Goal: Information Seeking & Learning: Find specific page/section

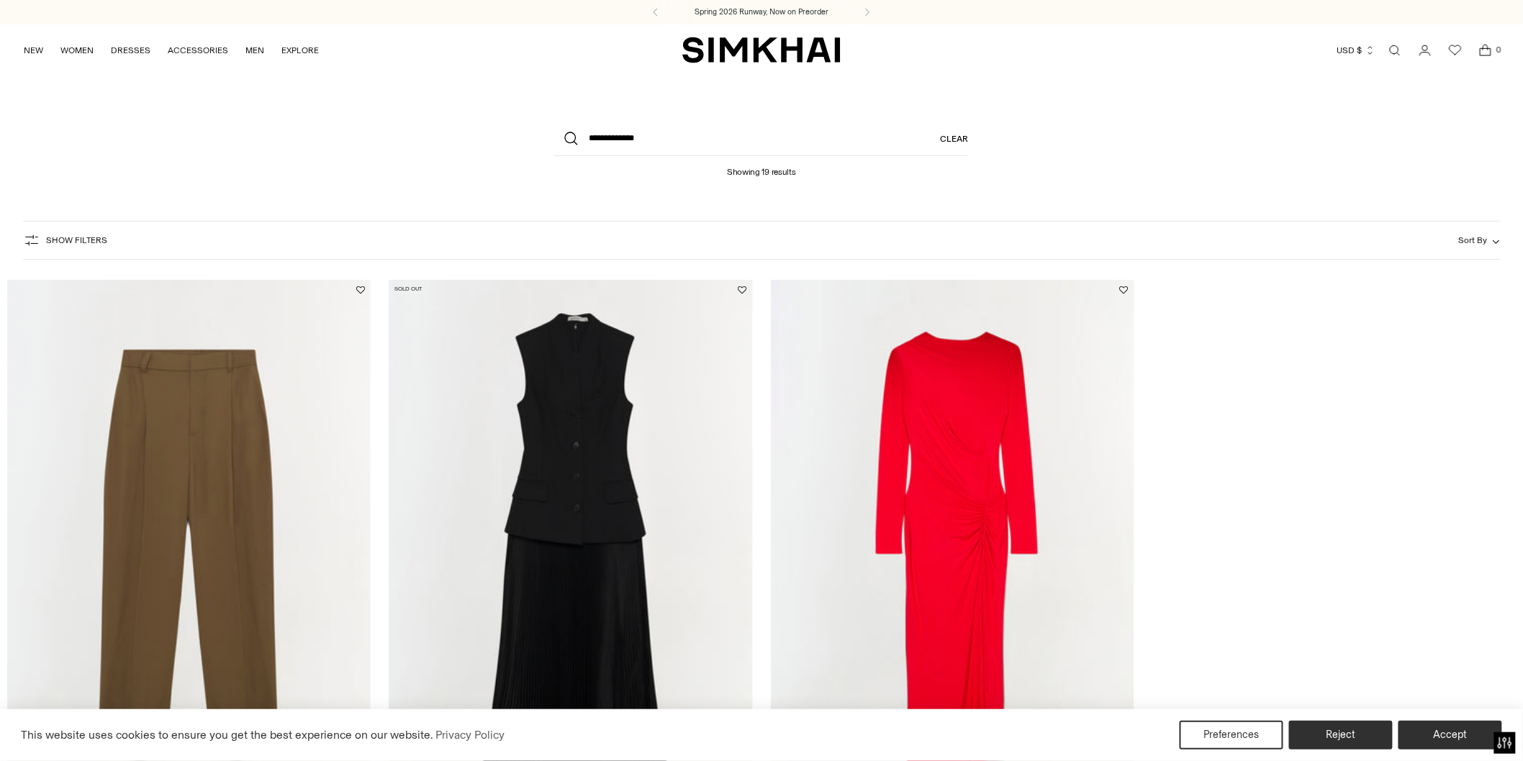
click at [1396, 49] on link "Open search modal" at bounding box center [1394, 50] width 29 height 29
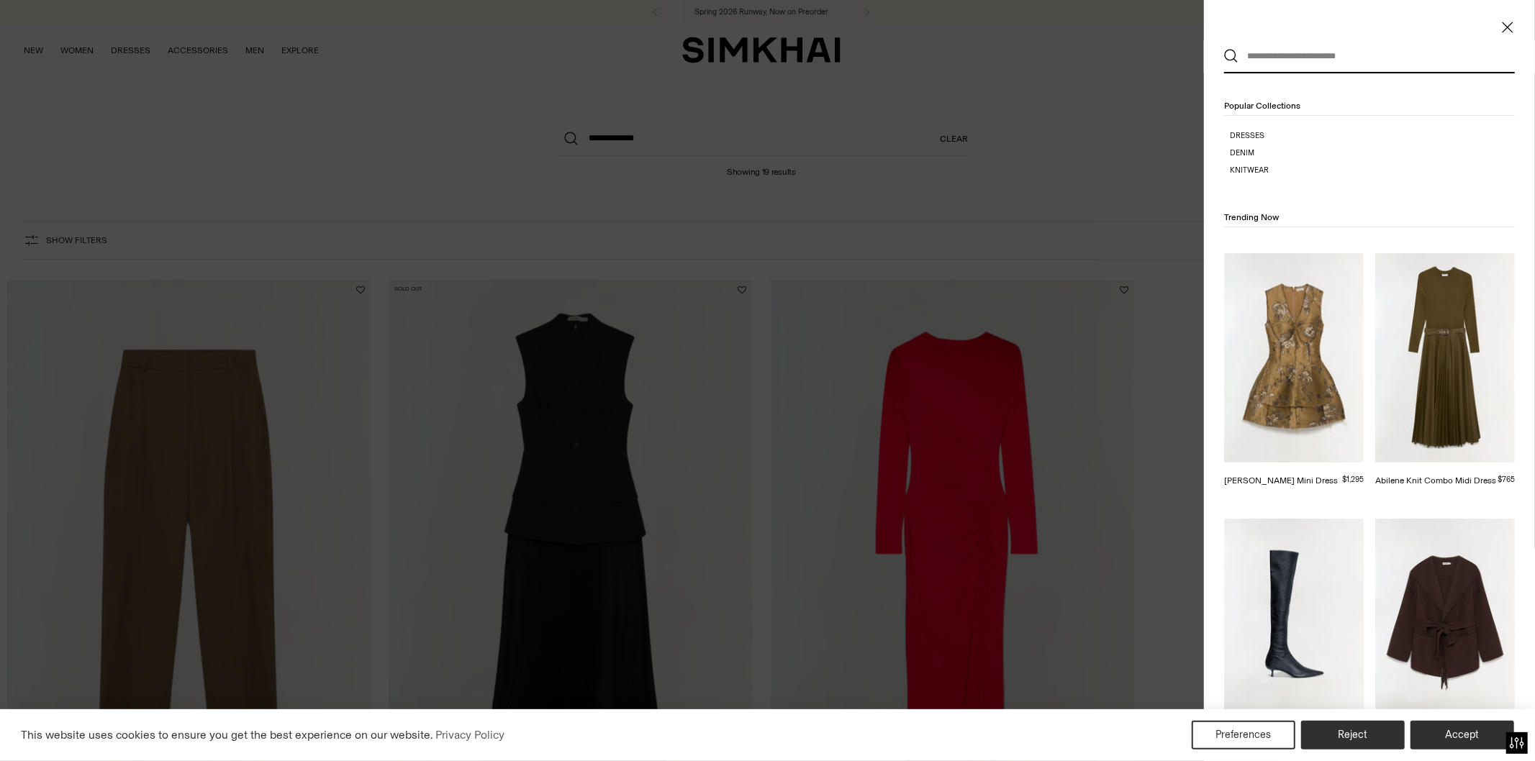
paste input "*********"
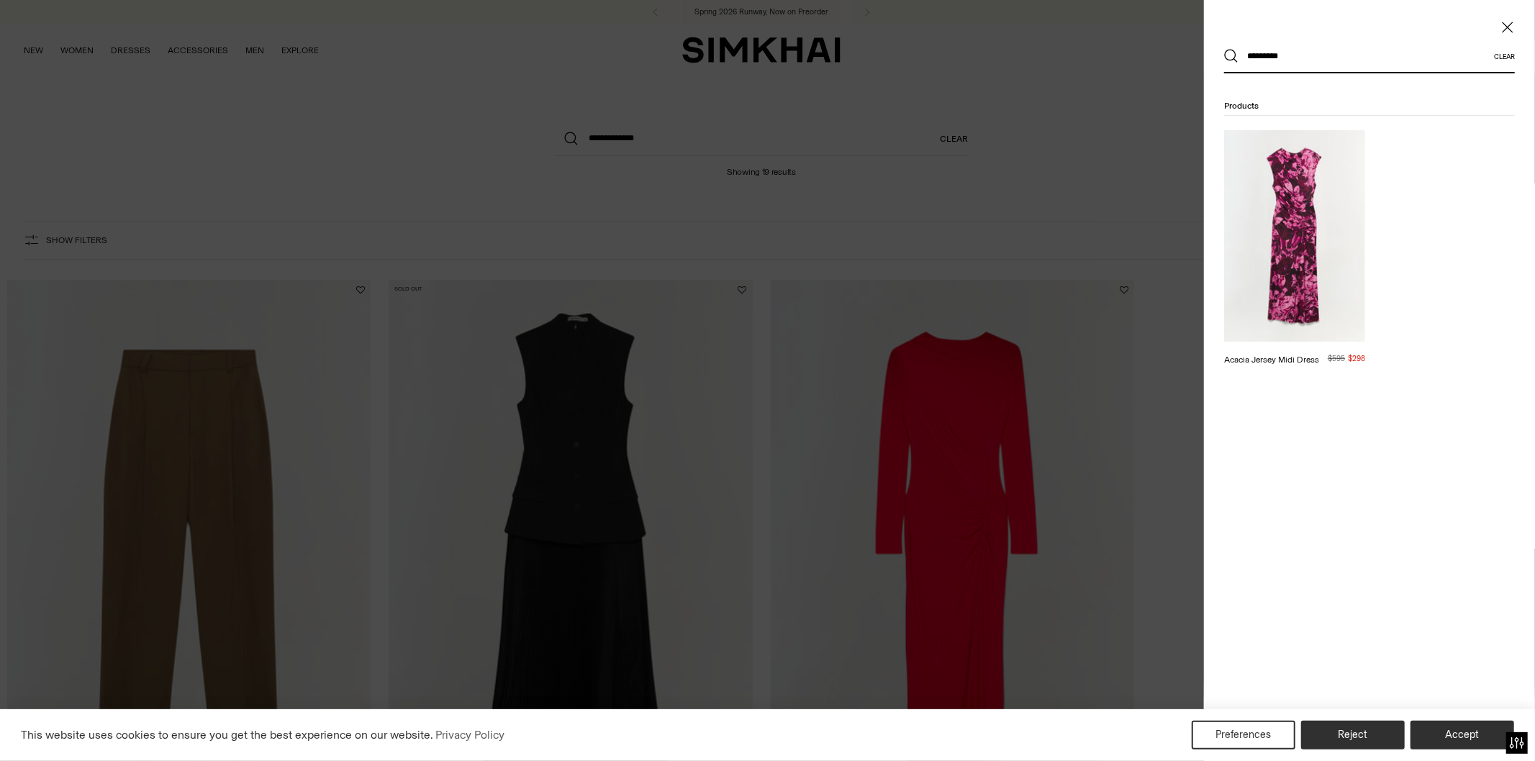
type input "*********"
click at [1224, 49] on button "Search" at bounding box center [1231, 56] width 14 height 14
